Goal: Use online tool/utility: Utilize a website feature to perform a specific function

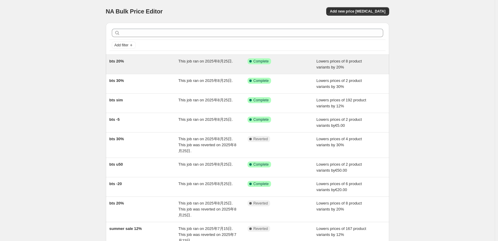
click at [289, 63] on div "Success Complete Complete" at bounding box center [278, 61] width 60 height 6
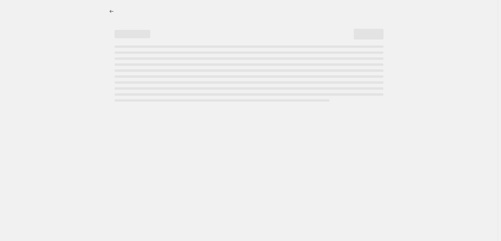
select select "percentage"
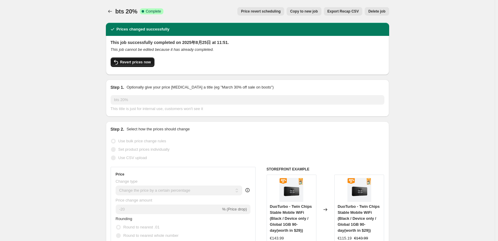
click at [133, 58] on button "Revert prices now" at bounding box center [133, 62] width 44 height 10
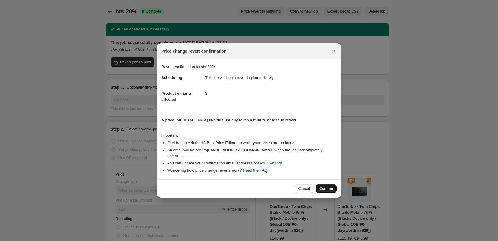
click at [327, 186] on span "Confirm" at bounding box center [327, 188] width 14 height 5
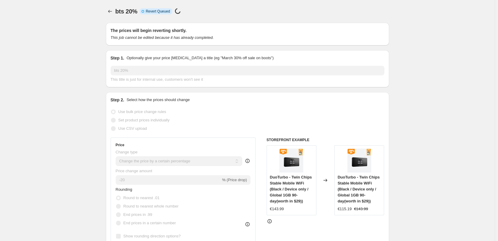
select select "percentage"
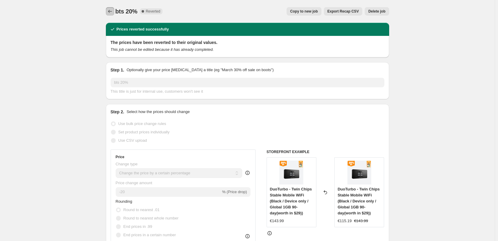
click at [111, 13] on icon "Price change jobs" at bounding box center [110, 11] width 6 height 6
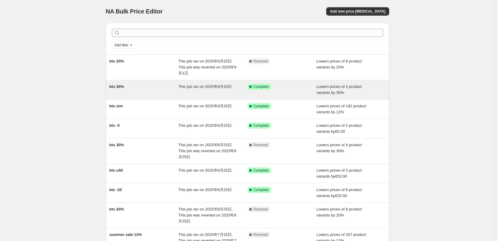
click at [287, 88] on div "Success Complete Complete" at bounding box center [278, 87] width 60 height 6
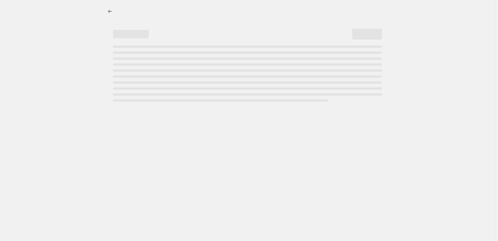
select select "percentage"
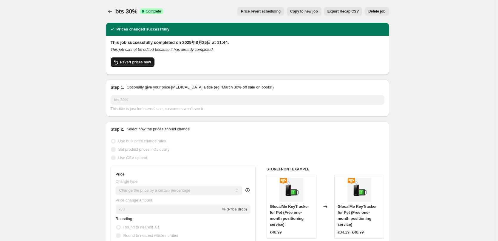
click at [138, 66] on button "Revert prices now" at bounding box center [133, 62] width 44 height 10
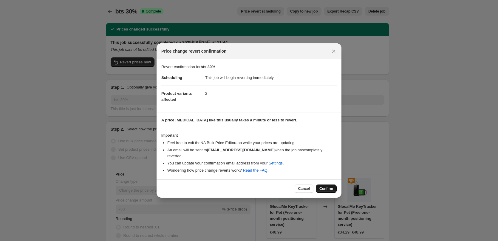
click at [324, 186] on span "Confirm" at bounding box center [327, 188] width 14 height 5
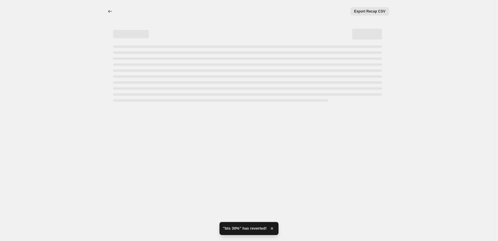
select select "percentage"
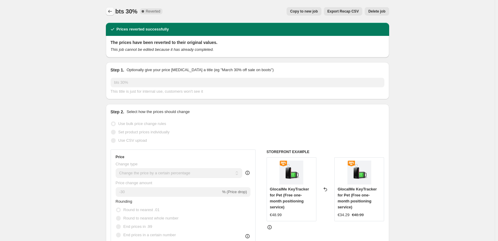
click at [112, 11] on icon "Price change jobs" at bounding box center [110, 11] width 6 height 6
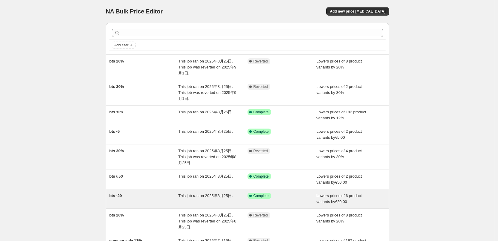
click at [284, 198] on div "Success Complete Complete" at bounding box center [278, 195] width 60 height 6
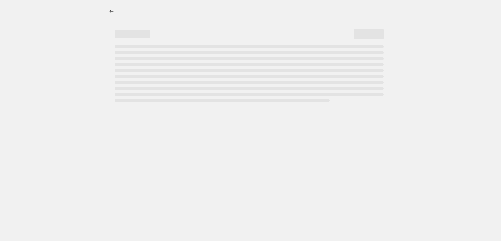
select select "by"
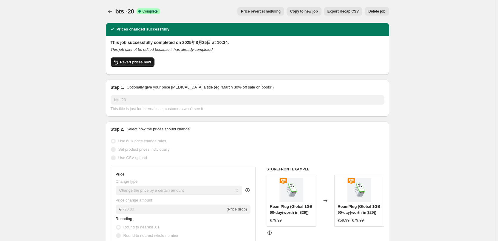
click at [135, 60] on button "Revert prices now" at bounding box center [133, 62] width 44 height 10
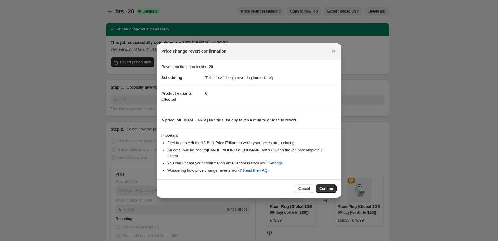
click at [325, 187] on span "Confirm" at bounding box center [327, 188] width 14 height 5
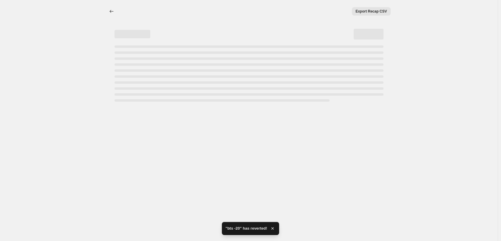
select select "by"
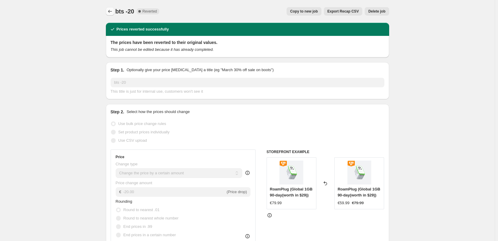
click at [113, 12] on icon "Price change jobs" at bounding box center [110, 11] width 6 height 6
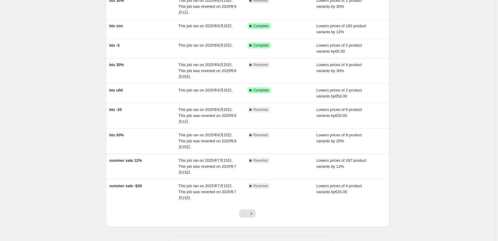
scroll to position [90, 0]
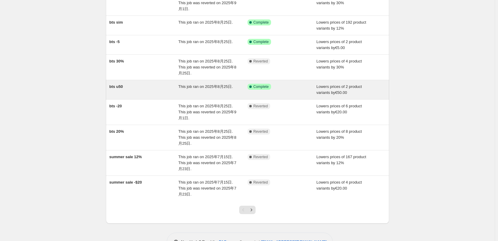
click at [285, 88] on div "Success Complete Complete" at bounding box center [278, 87] width 60 height 6
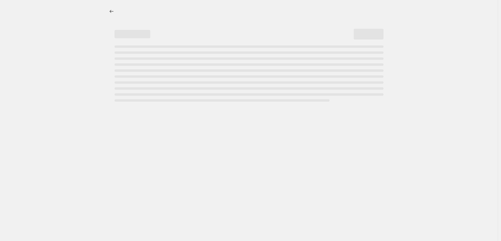
select select "by"
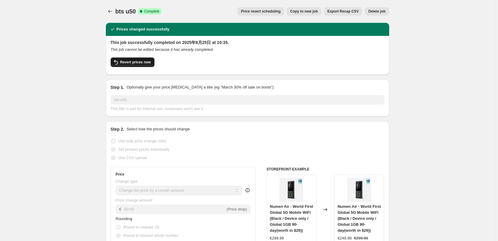
click at [137, 64] on span "Revert prices now" at bounding box center [135, 62] width 31 height 5
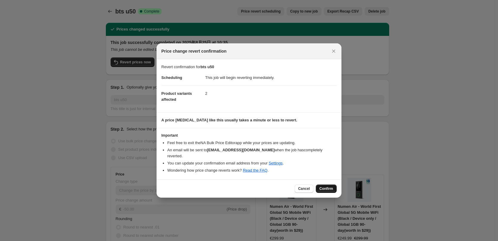
click at [329, 186] on span "Confirm" at bounding box center [327, 188] width 14 height 5
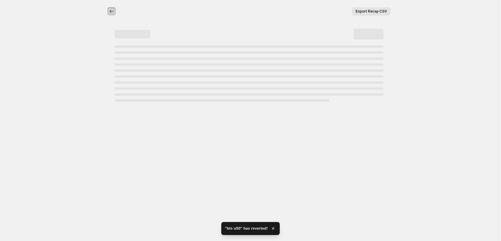
drag, startPoint x: 111, startPoint y: 13, endPoint x: 70, endPoint y: 20, distance: 41.3
click at [70, 20] on div "Export Recap CSV More actions Export Recap CSV" at bounding box center [249, 120] width 498 height 241
click at [113, 10] on icon "Price change jobs" at bounding box center [112, 11] width 6 height 6
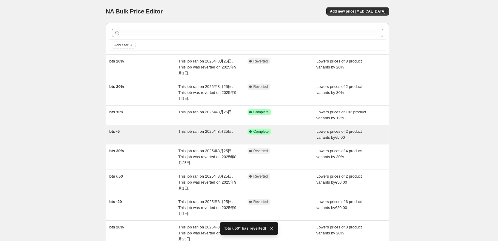
click at [294, 132] on div "Success Complete Complete" at bounding box center [278, 131] width 60 height 6
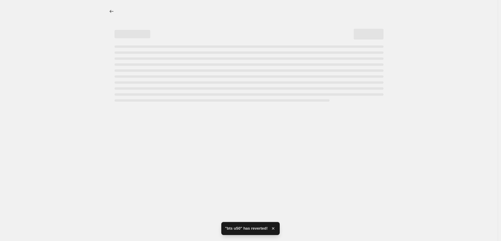
select select "by"
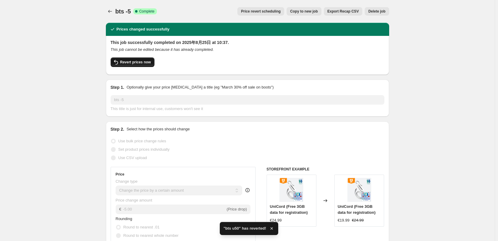
click at [131, 60] on button "Revert prices now" at bounding box center [133, 62] width 44 height 10
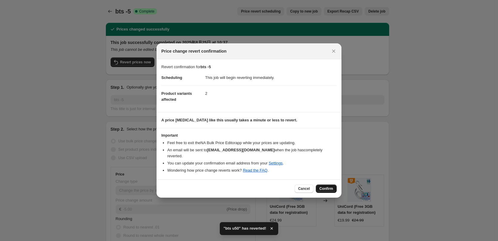
click at [329, 187] on span "Confirm" at bounding box center [327, 188] width 14 height 5
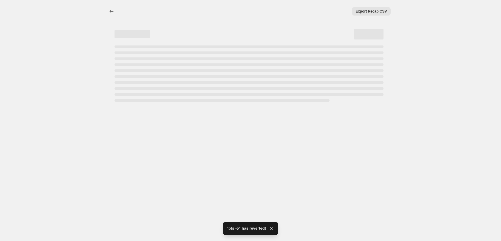
select select "by"
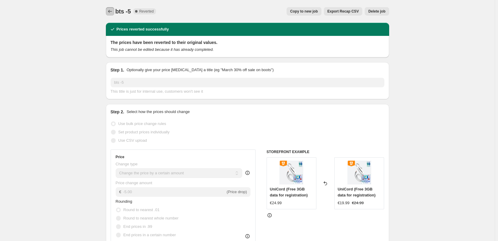
click at [111, 12] on icon "Price change jobs" at bounding box center [110, 11] width 6 height 6
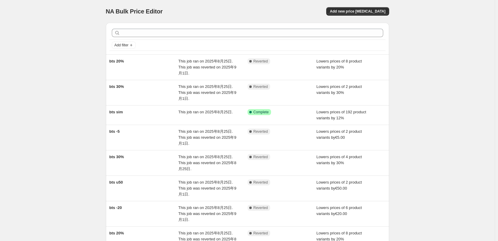
click at [409, 126] on div "NA Bulk Price Editor. This page is ready NA Bulk Price Editor Add new price cha…" at bounding box center [247, 180] width 495 height 361
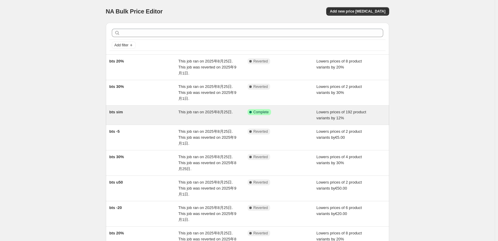
click at [265, 118] on div "Success Complete Complete" at bounding box center [282, 115] width 69 height 12
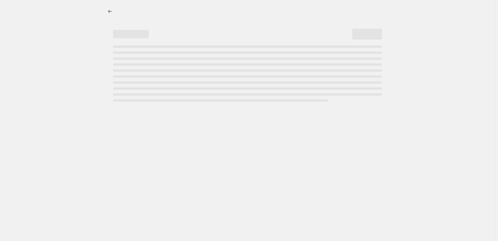
select select "percentage"
select select "collection"
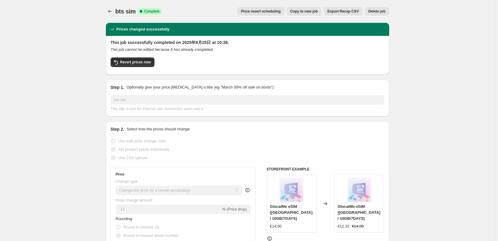
click at [110, 12] on icon "Price change jobs" at bounding box center [110, 11] width 6 height 6
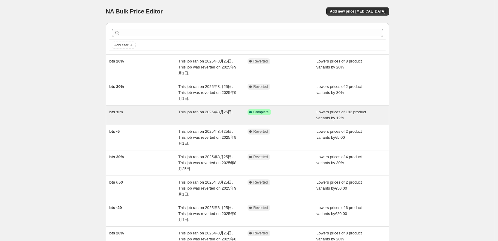
click at [153, 118] on div "bts sim" at bounding box center [144, 115] width 69 height 12
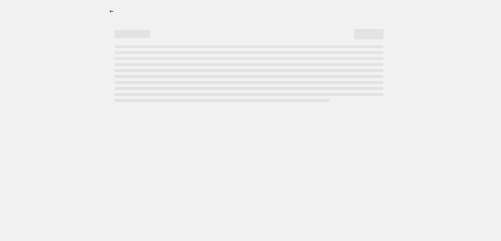
select select "percentage"
select select "collection"
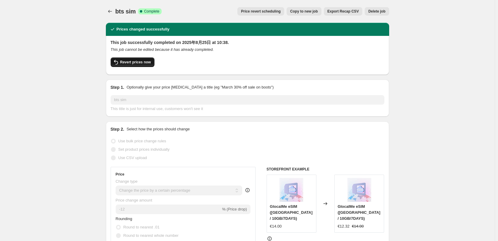
click at [138, 62] on span "Revert prices now" at bounding box center [135, 62] width 31 height 5
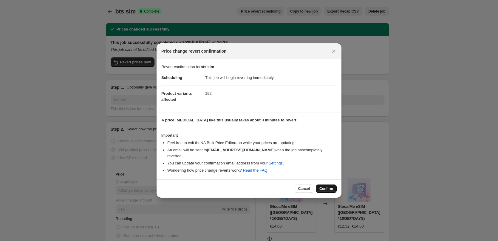
click at [328, 186] on span "Confirm" at bounding box center [327, 188] width 14 height 5
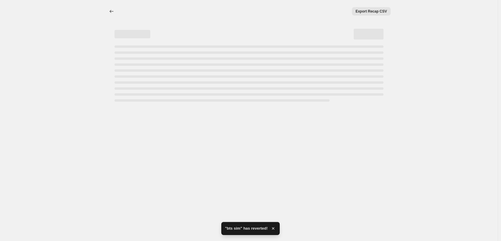
select select "percentage"
select select "collection"
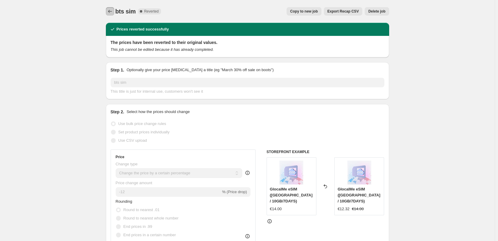
click at [111, 12] on icon "Price change jobs" at bounding box center [110, 11] width 6 height 6
